Goal: Information Seeking & Learning: Learn about a topic

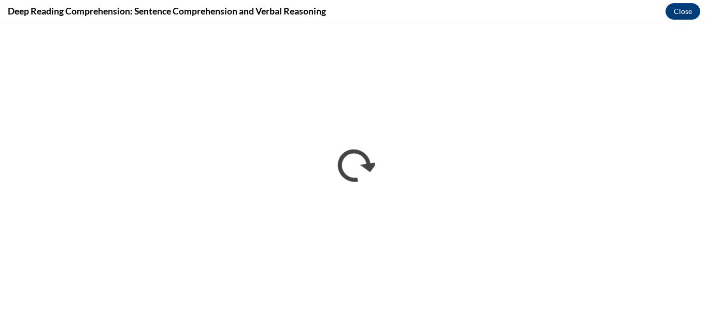
scroll to position [675, 0]
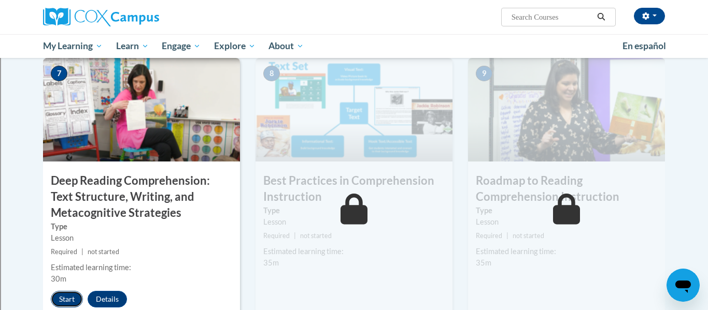
click at [68, 303] on button "Start" at bounding box center [67, 299] width 32 height 17
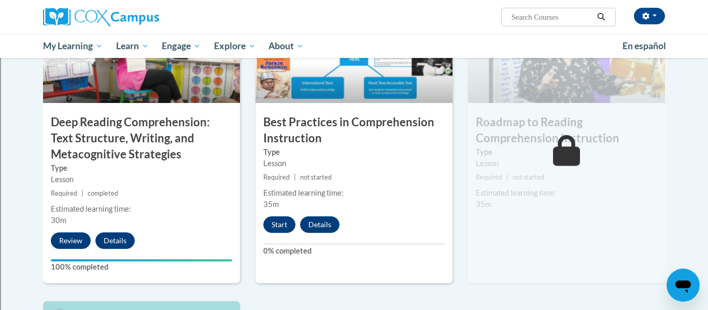
scroll to position [859, 0]
